Goal: Task Accomplishment & Management: Use online tool/utility

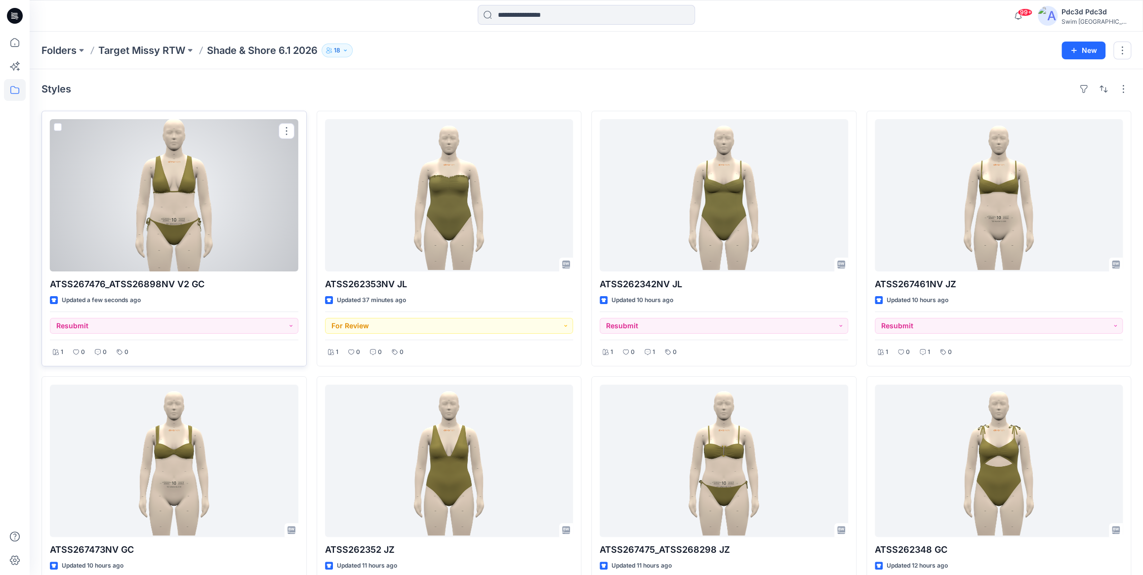
click at [204, 184] on div at bounding box center [174, 195] width 248 height 152
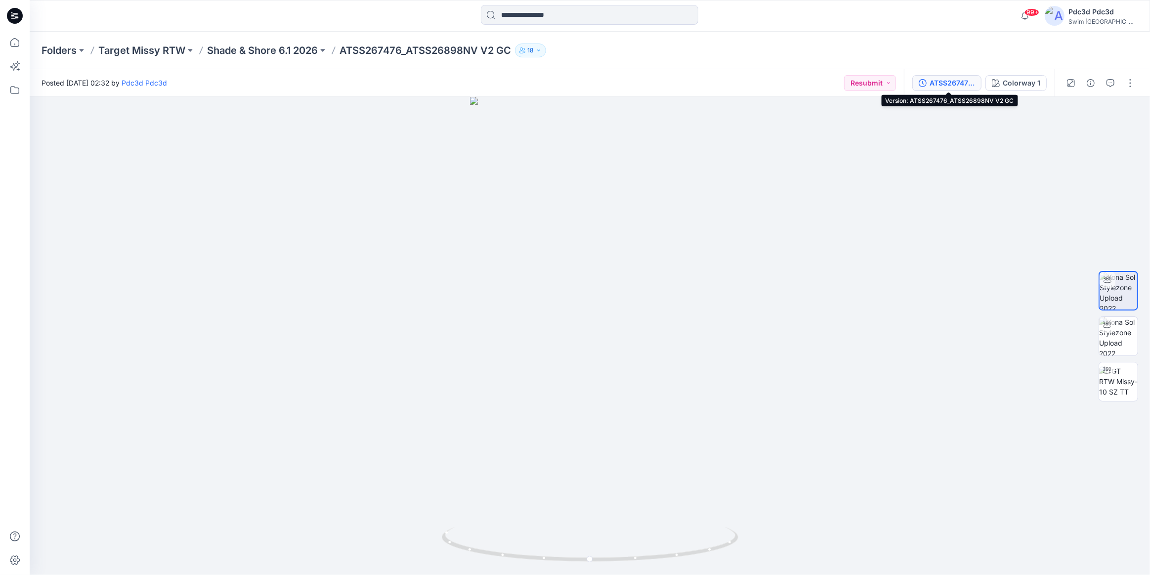
click at [950, 82] on div "ATSS267476_ATSS26898NV V2 GC" at bounding box center [951, 83] width 45 height 11
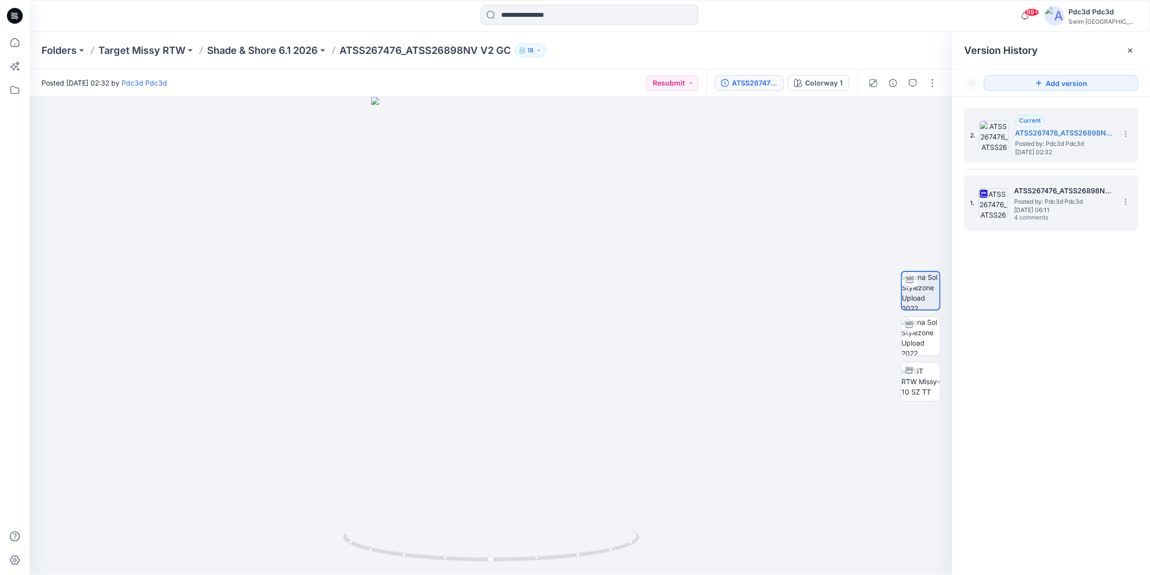
click at [1067, 207] on span "Thursday, September 11, 2025 06:11" at bounding box center [1063, 209] width 99 height 7
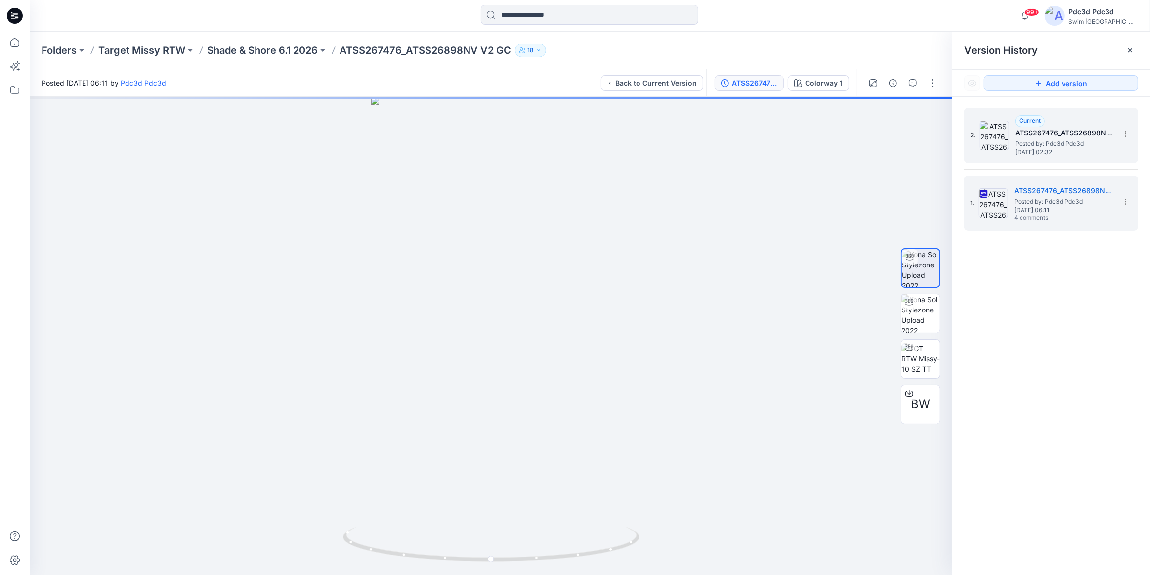
click at [1044, 134] on h5 "ATSS267476_ATSS26898NV V2 GC" at bounding box center [1064, 133] width 99 height 12
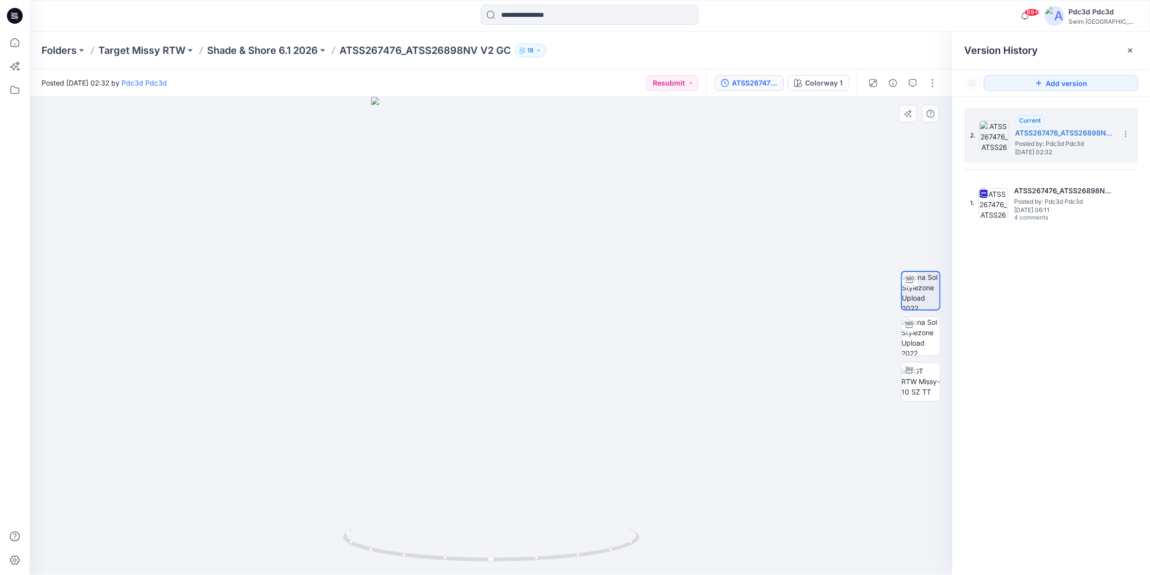
click at [800, 288] on div at bounding box center [491, 336] width 922 height 478
click at [1127, 49] on icon at bounding box center [1130, 50] width 8 height 8
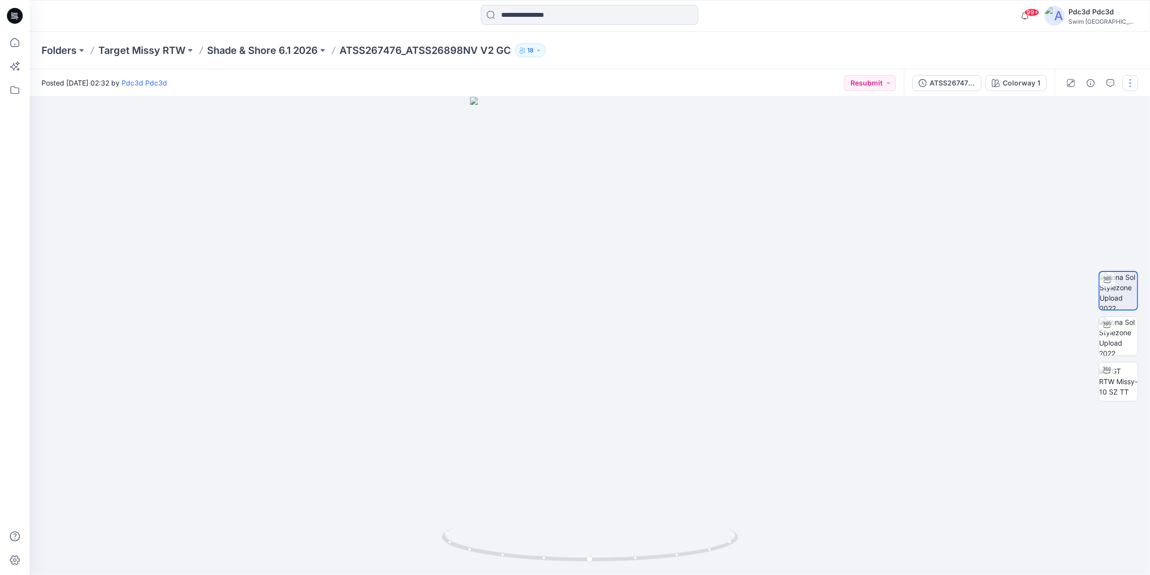
click at [1124, 82] on button "button" at bounding box center [1130, 83] width 16 height 16
click at [1073, 133] on p "Edit" at bounding box center [1067, 133] width 12 height 10
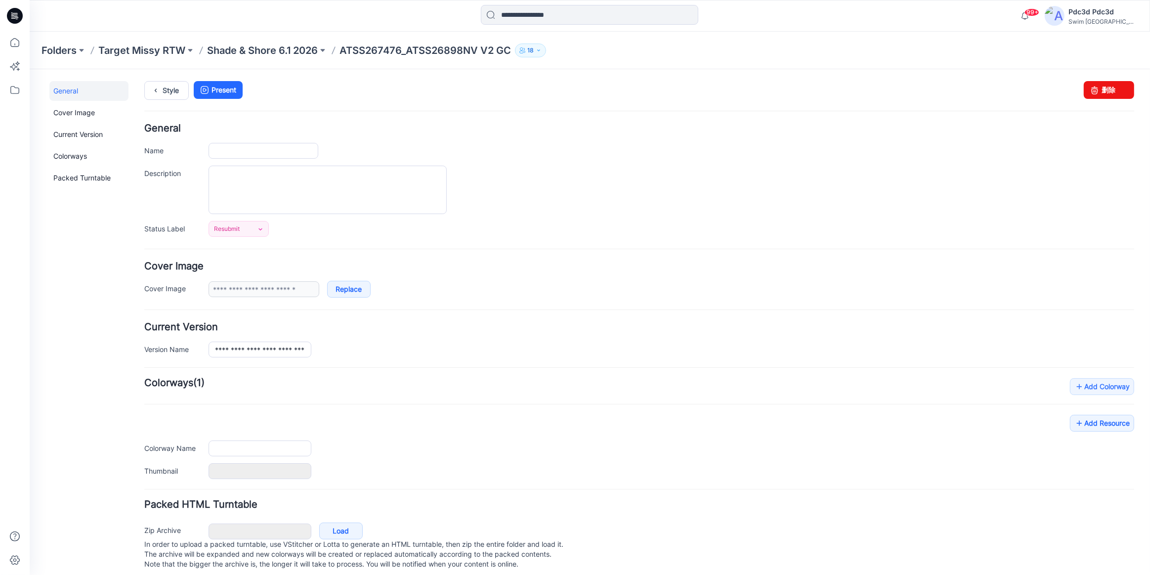
type input "**********"
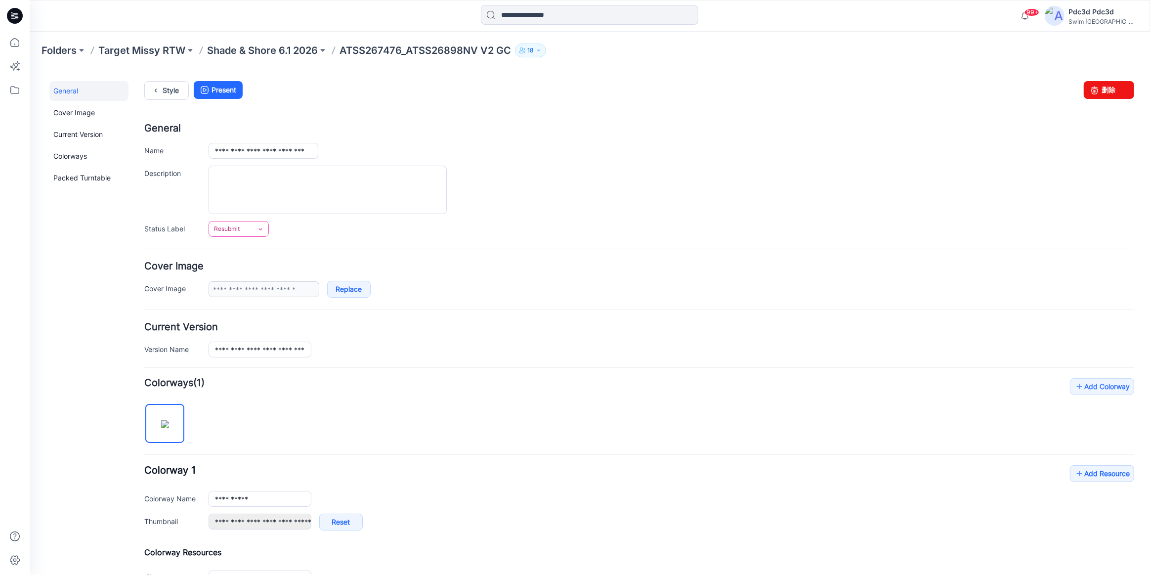
click at [262, 230] on icon at bounding box center [260, 229] width 8 height 8
click at [255, 273] on link "For Review" at bounding box center [250, 270] width 79 height 21
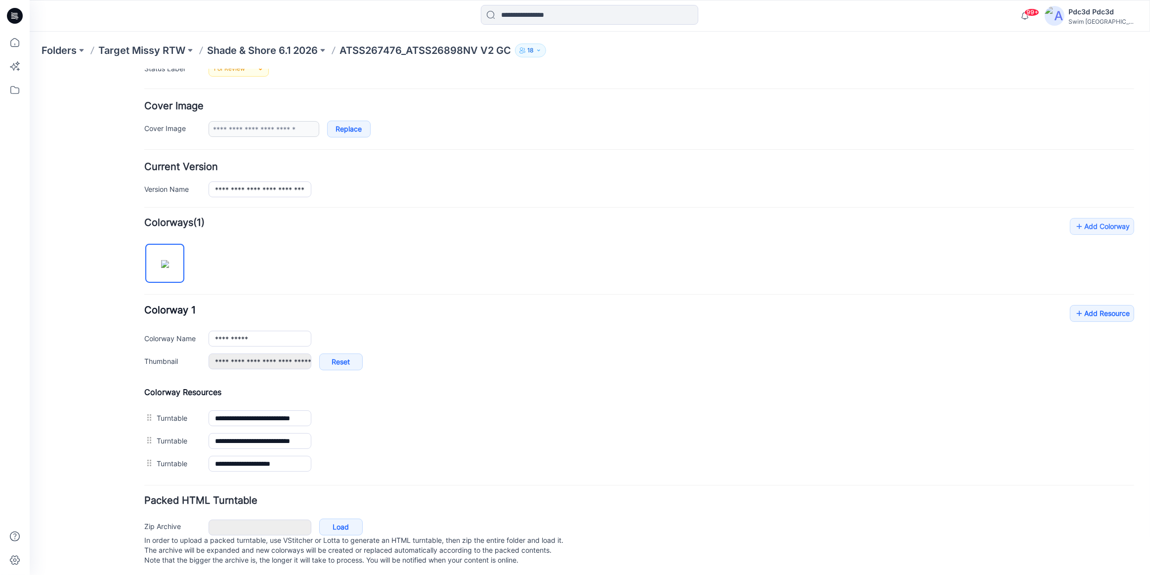
scroll to position [173, 0]
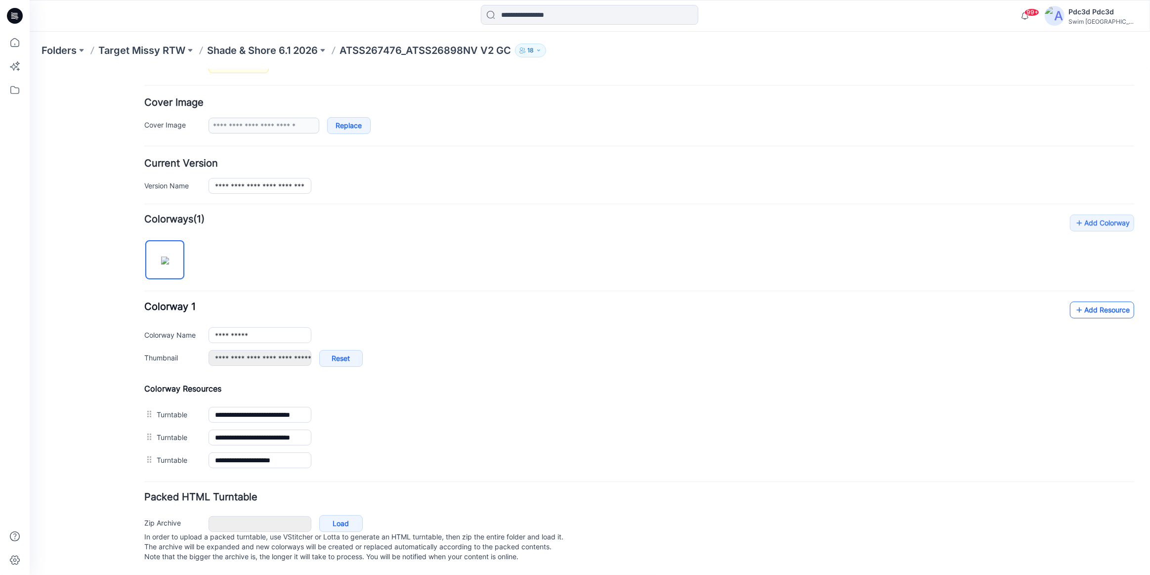
click at [1098, 301] on link "Add Resource" at bounding box center [1101, 309] width 64 height 17
